Goal: Task Accomplishment & Management: Manage account settings

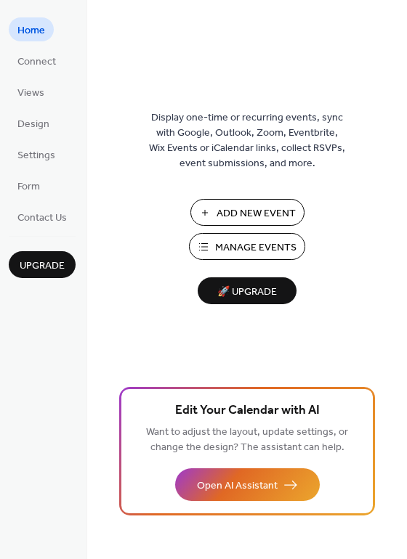
click at [256, 245] on span "Manage Events" at bounding box center [255, 247] width 81 height 15
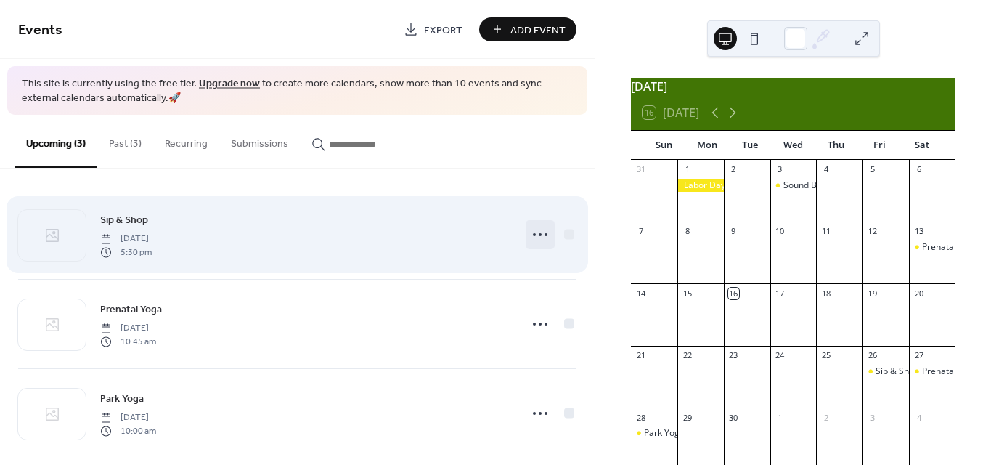
click at [538, 234] on icon at bounding box center [539, 234] width 23 height 23
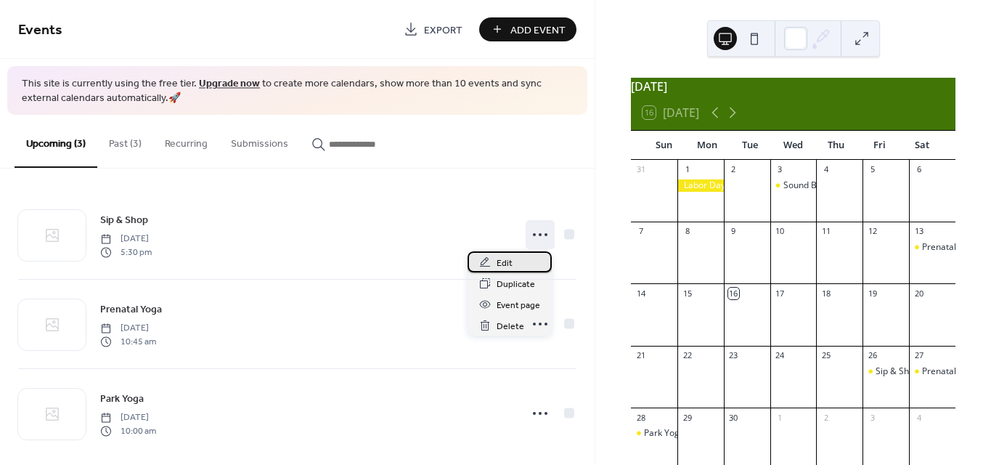
click at [522, 255] on div "Edit" at bounding box center [509, 261] width 84 height 21
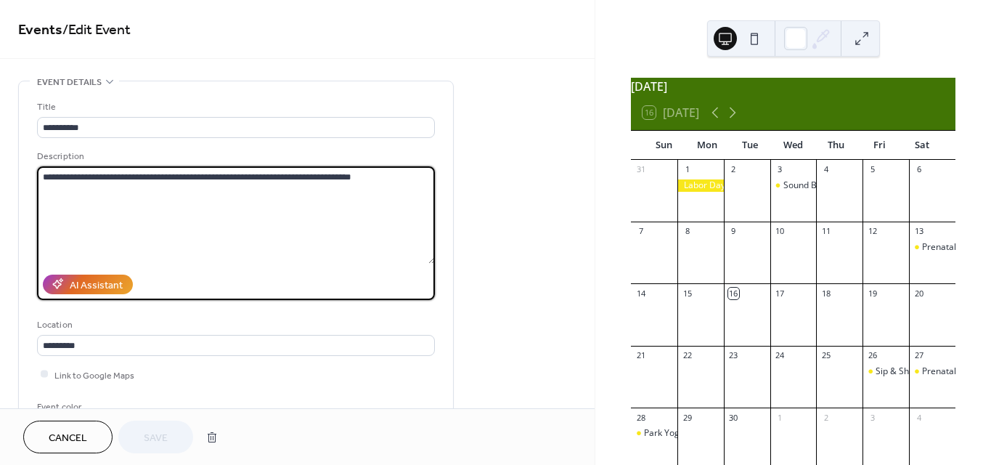
drag, startPoint x: 392, startPoint y: 189, endPoint x: 10, endPoint y: 189, distance: 381.8
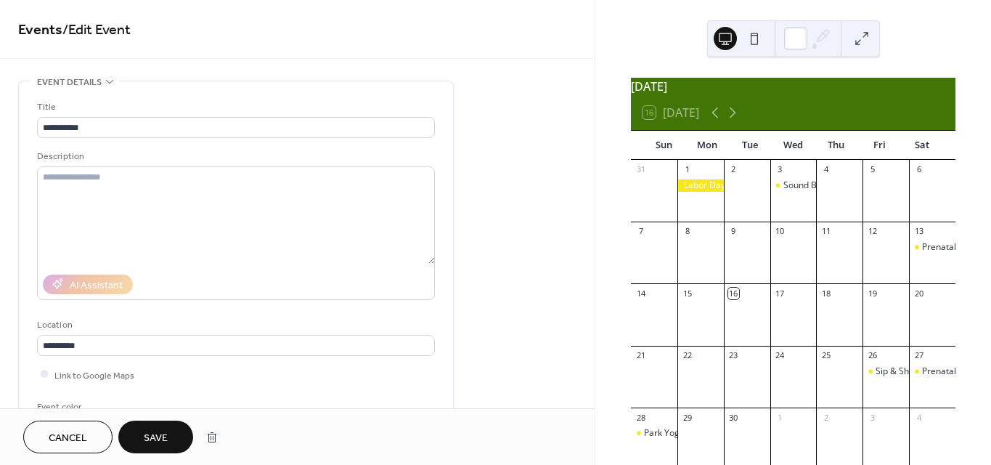
click at [162, 431] on span "Save" at bounding box center [156, 437] width 24 height 15
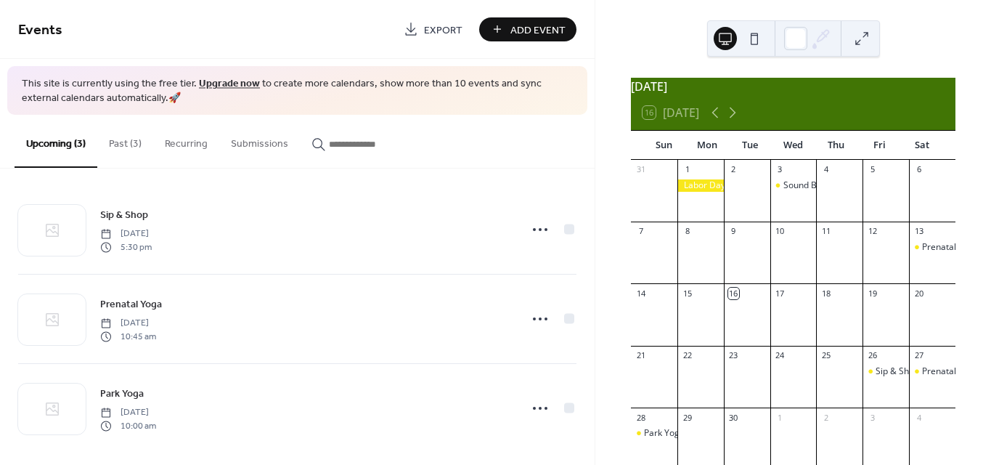
scroll to position [13, 0]
click at [124, 147] on button "Past (3)" at bounding box center [125, 141] width 56 height 52
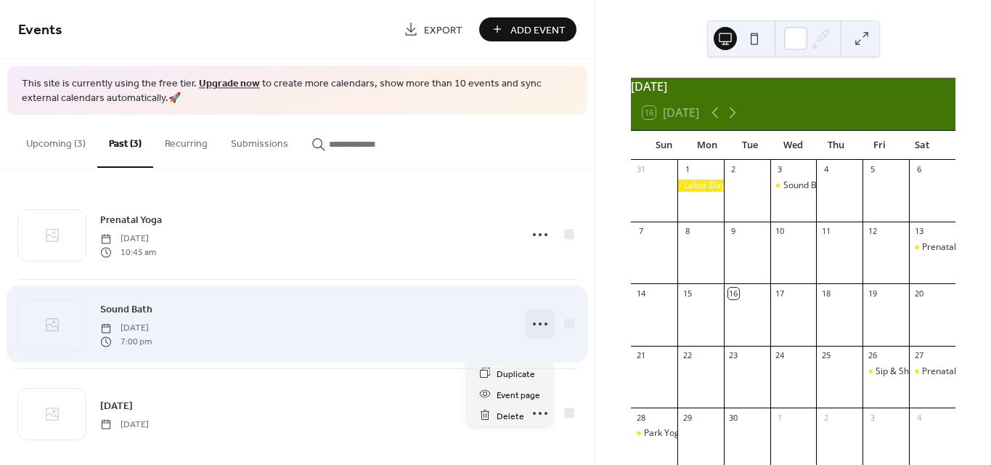
click at [539, 324] on circle at bounding box center [540, 323] width 3 height 3
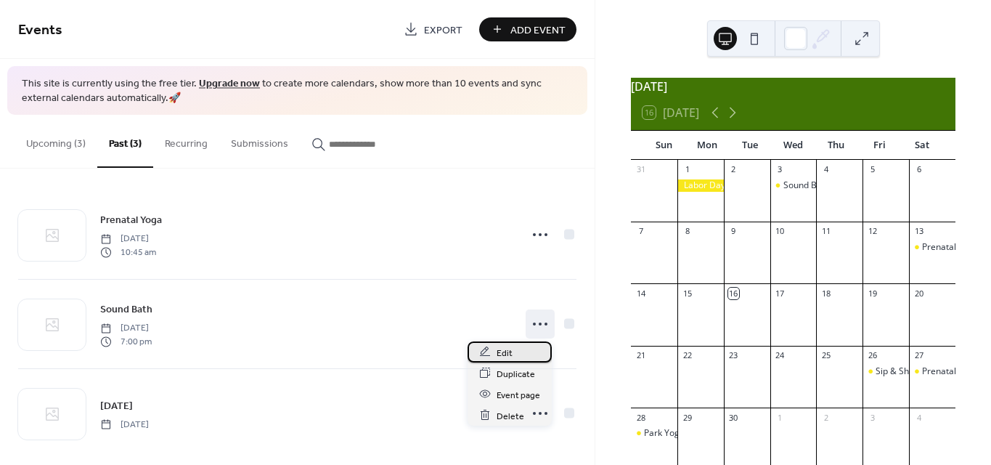
click at [523, 347] on div "Edit" at bounding box center [509, 351] width 84 height 21
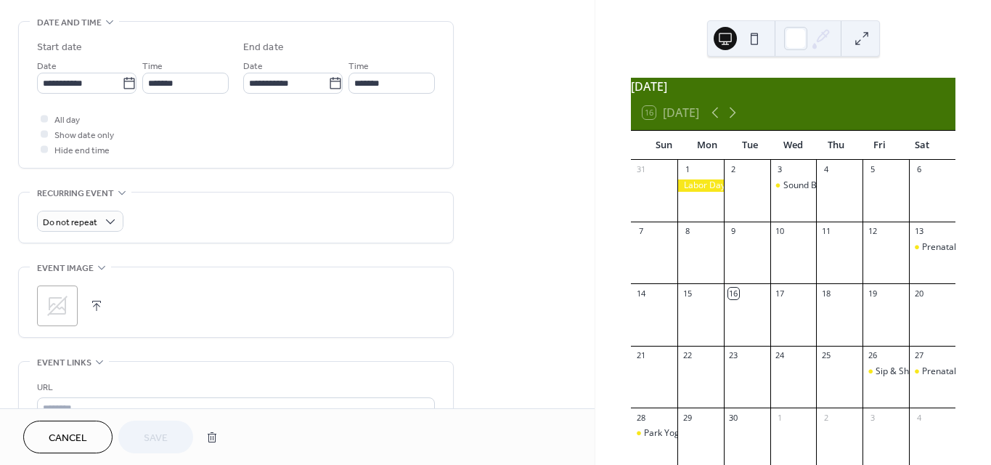
scroll to position [455, 0]
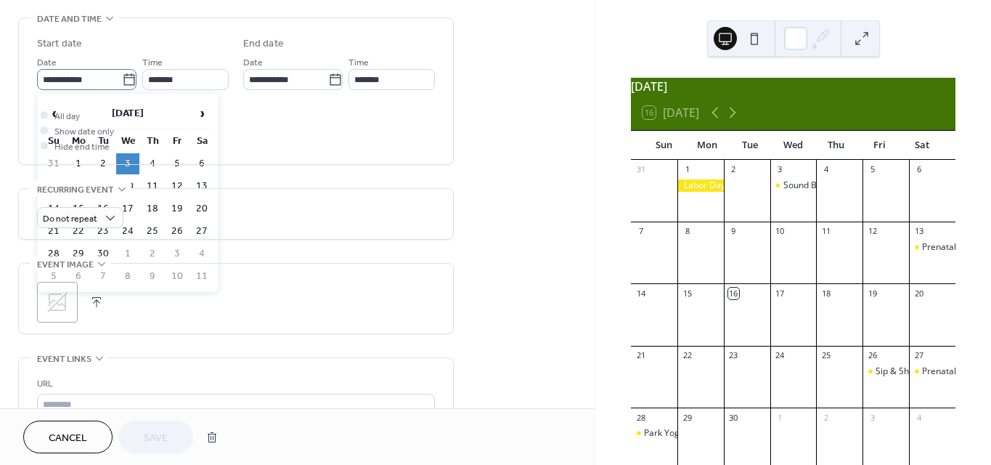
click at [131, 76] on icon at bounding box center [129, 80] width 15 height 15
click at [122, 76] on input "**********" at bounding box center [79, 79] width 85 height 21
click at [198, 118] on span "›" at bounding box center [202, 113] width 22 height 29
click at [131, 157] on td "1" at bounding box center [127, 163] width 23 height 21
type input "**********"
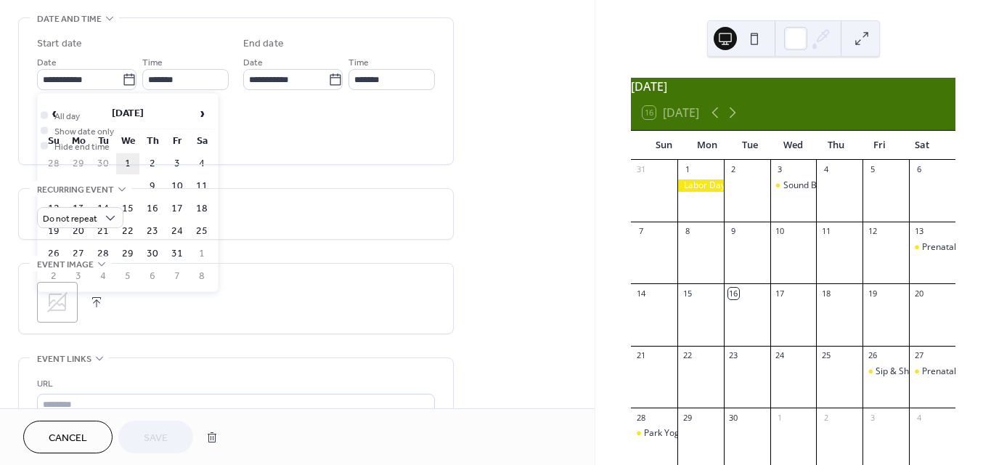
type input "**********"
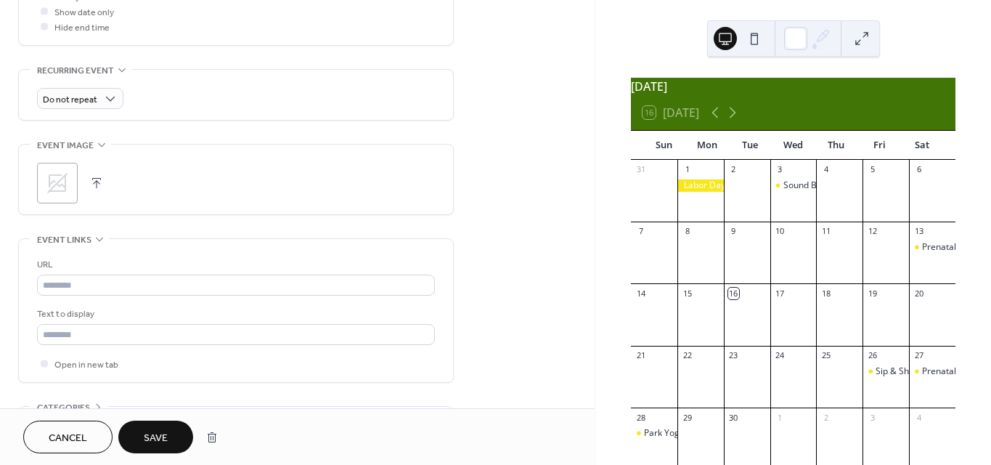
scroll to position [576, 0]
click at [167, 438] on span "Save" at bounding box center [156, 437] width 24 height 15
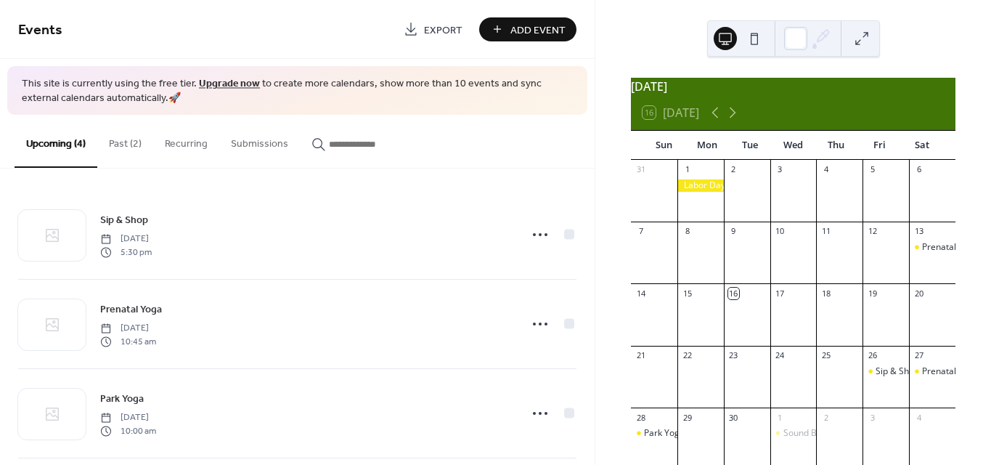
click at [133, 143] on button "Past (2)" at bounding box center [125, 141] width 56 height 52
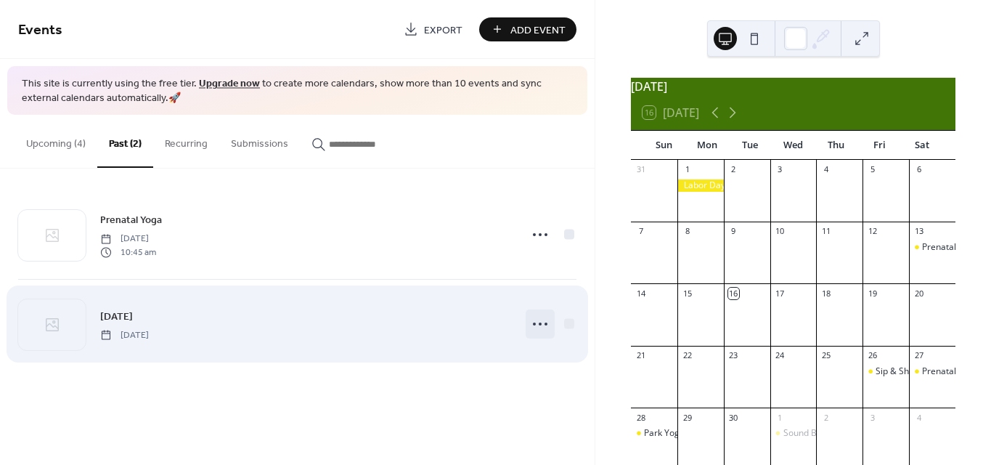
click at [542, 322] on icon at bounding box center [539, 323] width 23 height 23
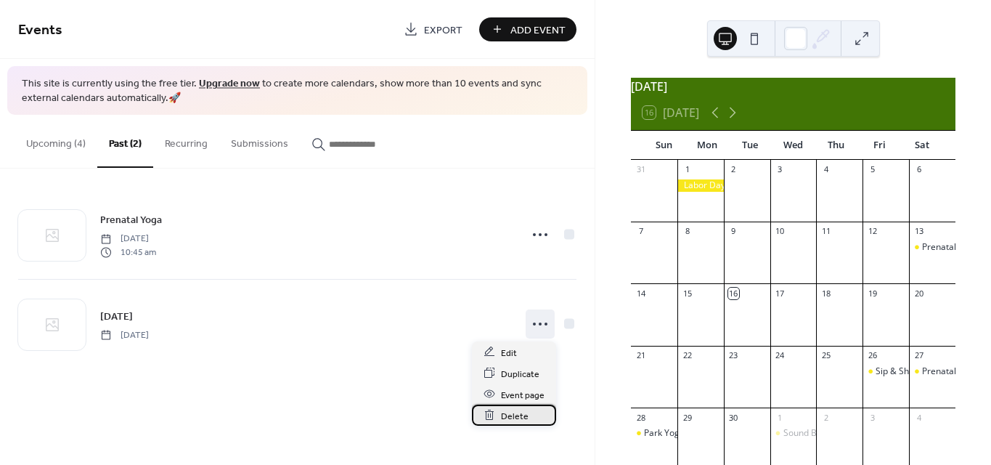
click at [506, 416] on span "Delete" at bounding box center [515, 415] width 28 height 15
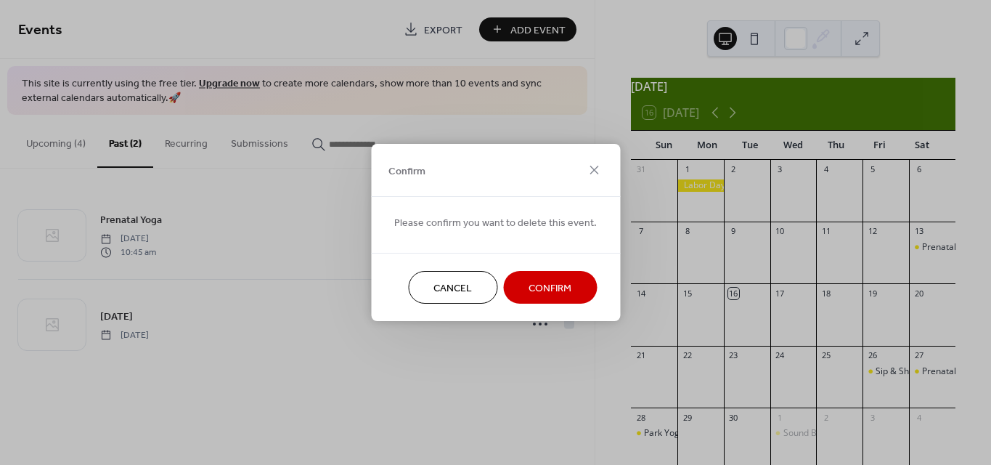
click at [559, 283] on span "Confirm" at bounding box center [549, 288] width 43 height 15
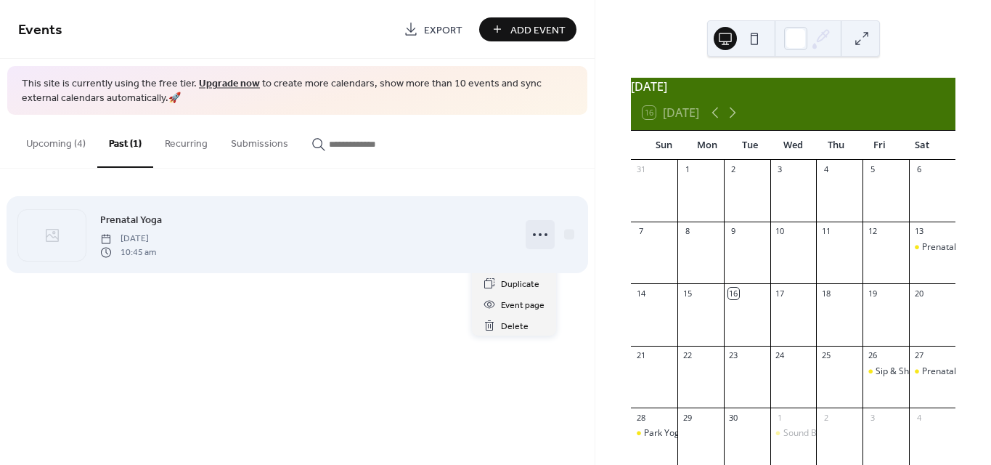
click at [542, 240] on icon at bounding box center [539, 234] width 23 height 23
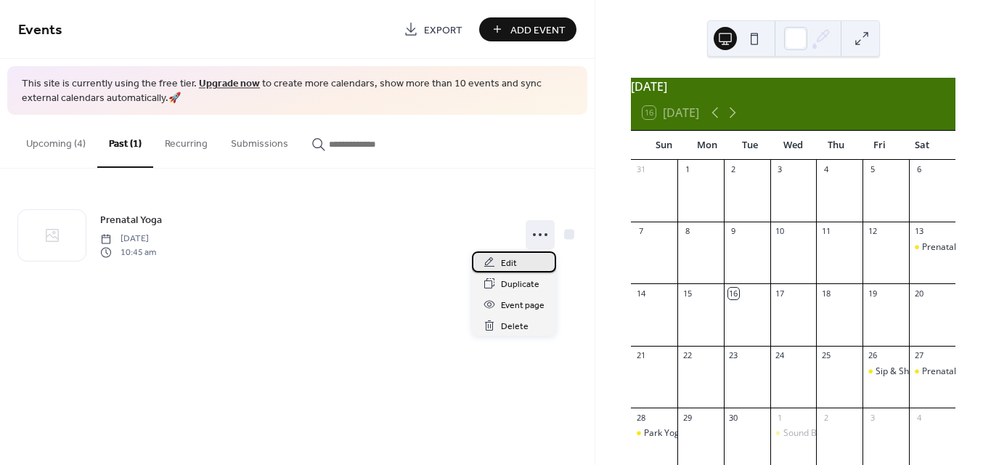
click at [523, 259] on div "Edit" at bounding box center [514, 261] width 84 height 21
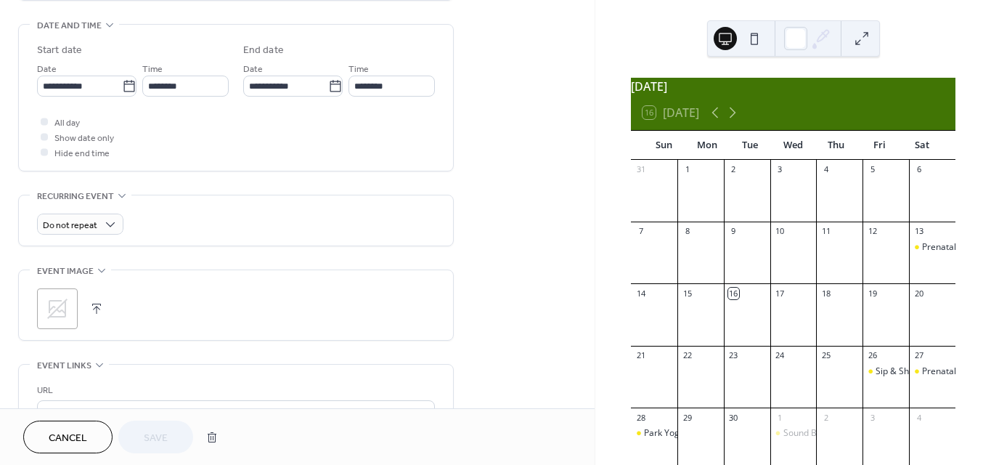
scroll to position [458, 0]
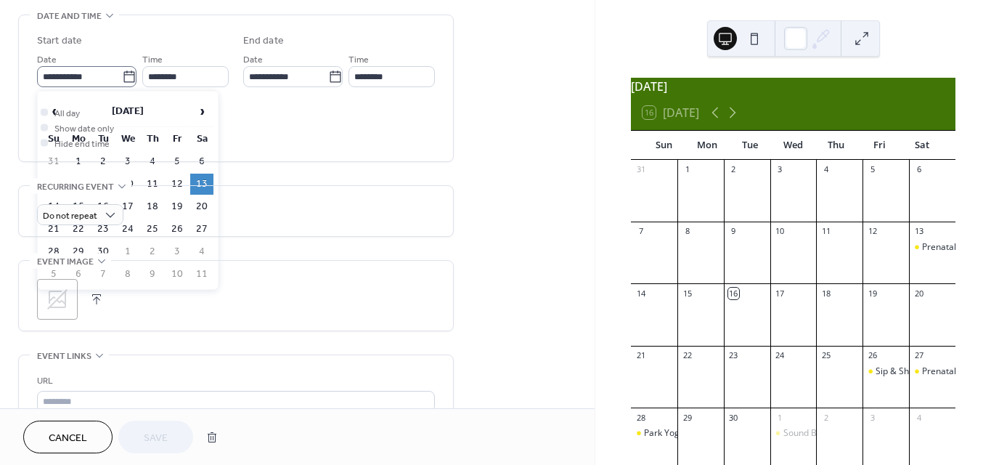
click at [122, 78] on icon at bounding box center [129, 77] width 15 height 15
click at [118, 78] on input "**********" at bounding box center [79, 76] width 85 height 21
click at [203, 113] on span "›" at bounding box center [202, 111] width 22 height 29
click at [210, 181] on td "11" at bounding box center [201, 183] width 23 height 21
type input "**********"
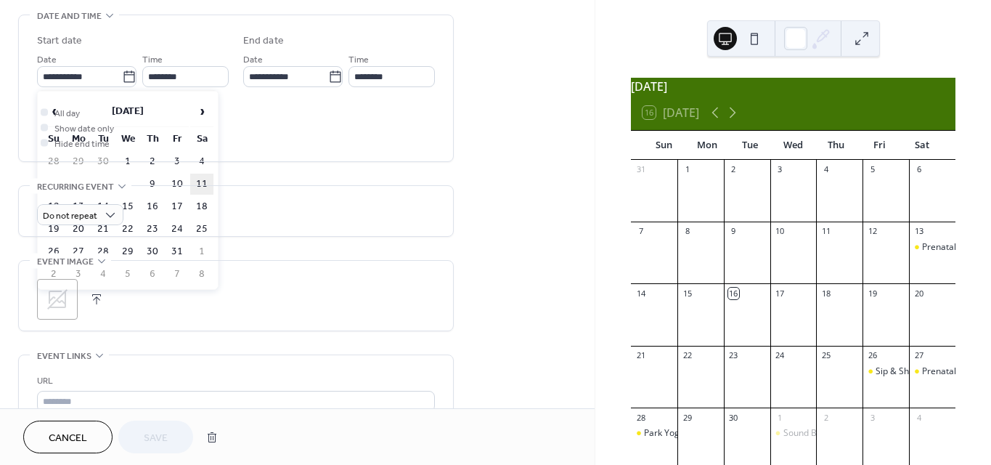
type input "**********"
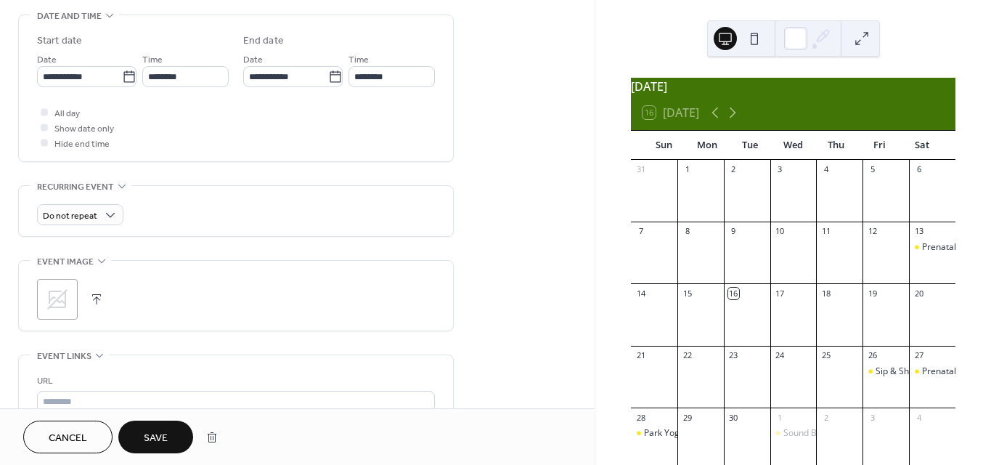
click at [155, 425] on button "Save" at bounding box center [155, 436] width 75 height 33
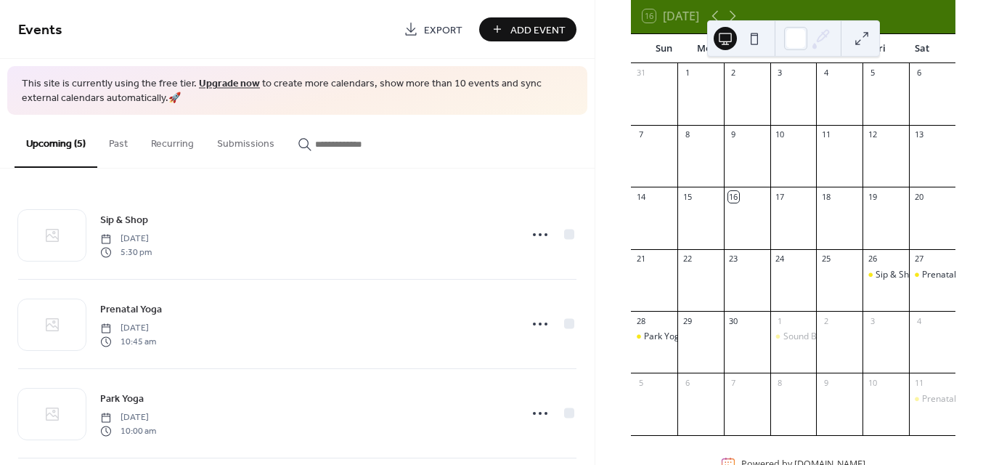
scroll to position [99, 0]
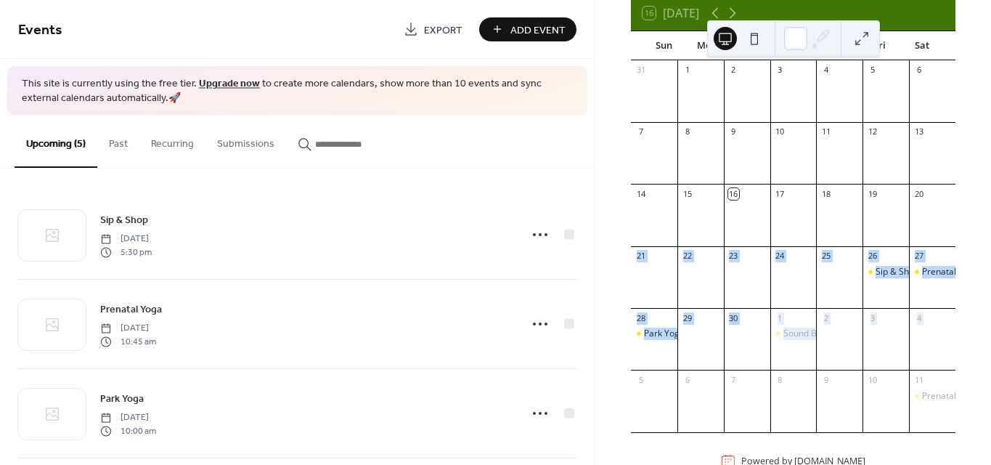
drag, startPoint x: 986, startPoint y: 358, endPoint x: 985, endPoint y: 252, distance: 106.0
click at [985, 252] on div "[DATE] 16 [DATE] Sun Mon Tue Wed Thu Fri Sat 31 1 2 3 4 5 6 7 8 9 10 11 12 13 1…" at bounding box center [793, 232] width 396 height 465
click at [986, 271] on div "[DATE] 16 [DATE] Sun Mon Tue Wed Thu Fri Sat 31 1 2 3 4 5 6 7 8 9 10 11 12 13 1…" at bounding box center [793, 232] width 396 height 465
click at [973, 279] on div "[DATE] 16 [DATE] Sun Mon Tue Wed Thu Fri Sat 31 1 2 3 4 5 6 7 8 9 10 11 12 13 1…" at bounding box center [793, 232] width 396 height 465
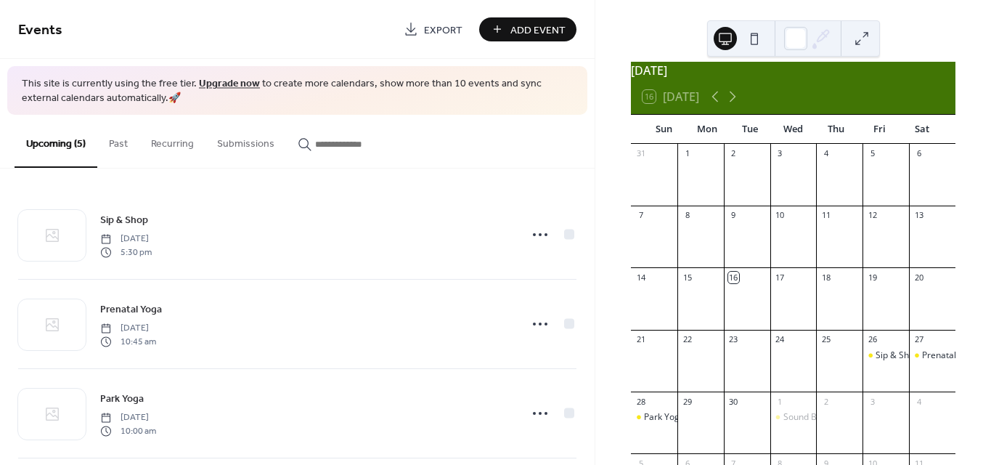
scroll to position [0, 0]
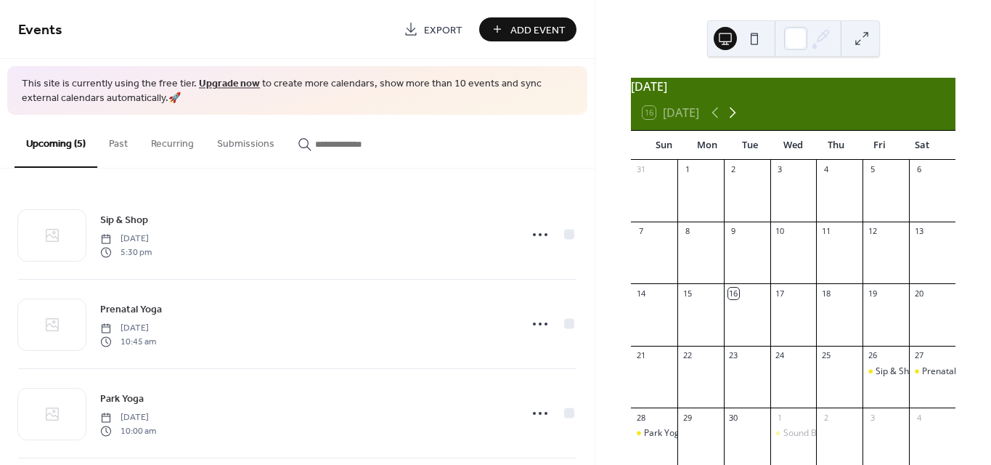
click at [737, 121] on icon at bounding box center [732, 112] width 17 height 17
